Goal: Navigation & Orientation: Find specific page/section

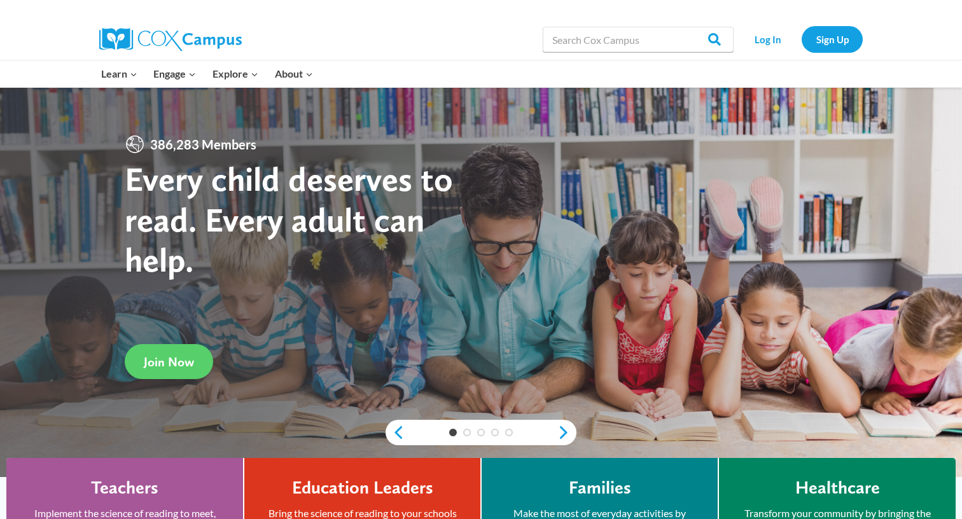
scroll to position [17, 0]
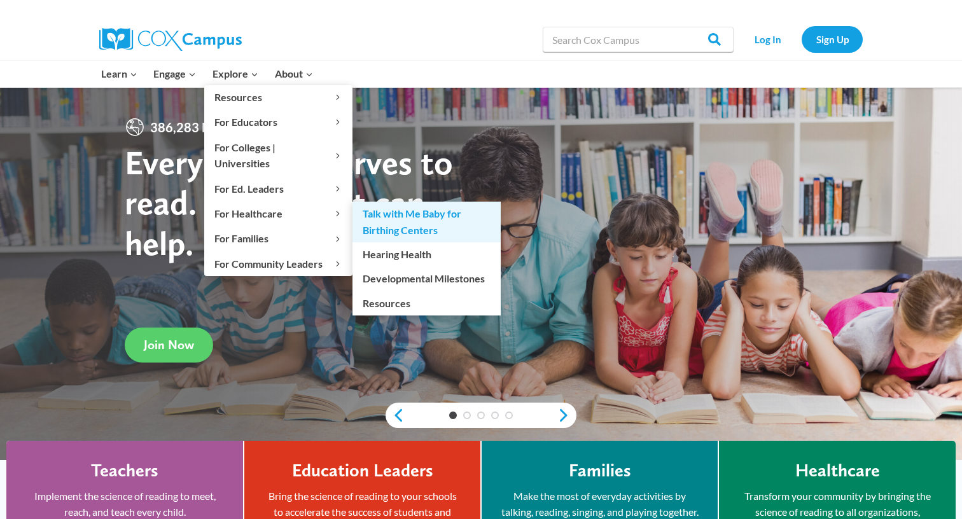
click at [389, 202] on link "Talk with Me Baby for Birthing Centers" at bounding box center [427, 222] width 148 height 41
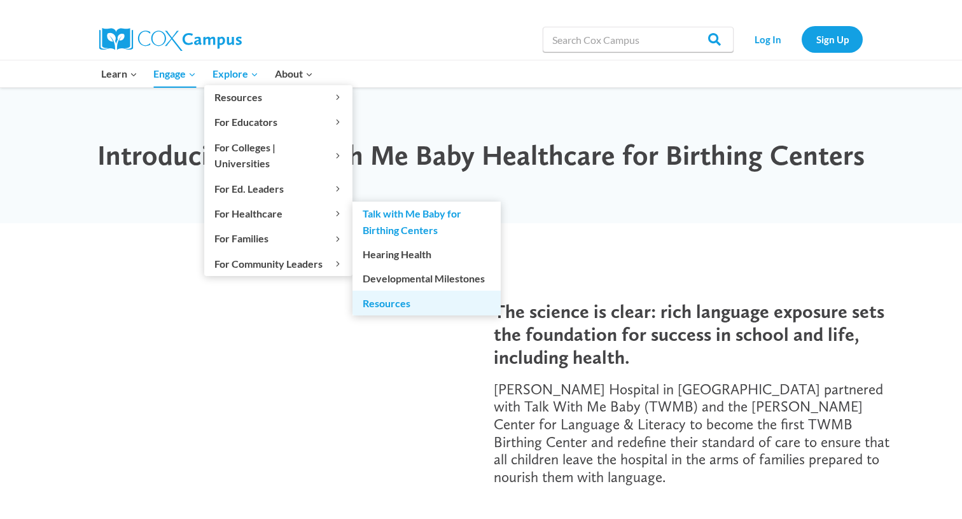
click at [410, 291] on link "Resources" at bounding box center [427, 303] width 148 height 24
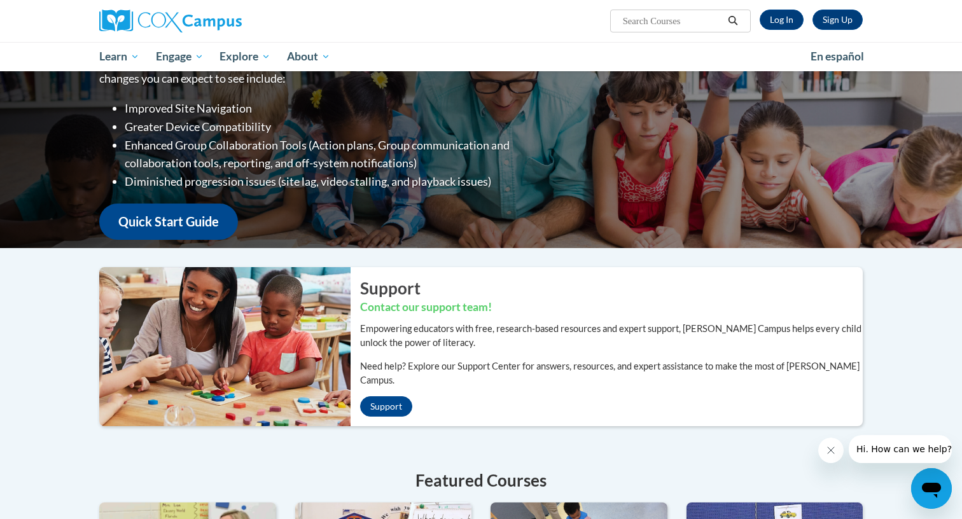
scroll to position [23, 0]
